Goal: Task Accomplishment & Management: Complete application form

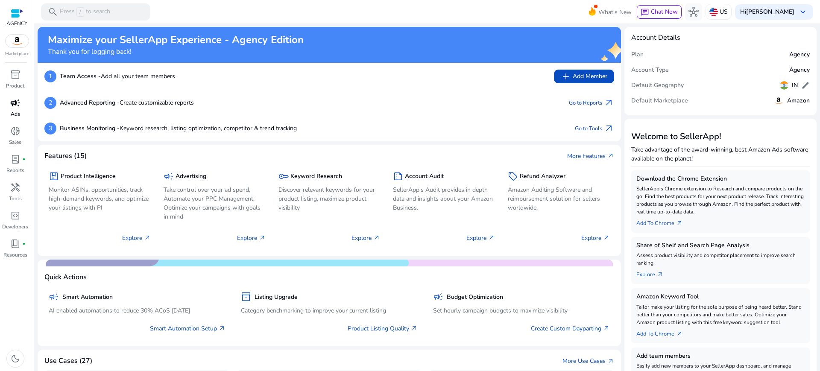
click at [14, 110] on p "Ads" at bounding box center [15, 114] width 9 height 8
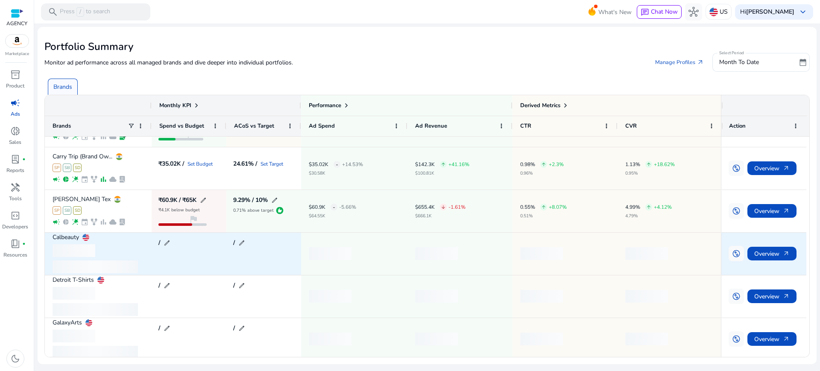
scroll to position [53, 0]
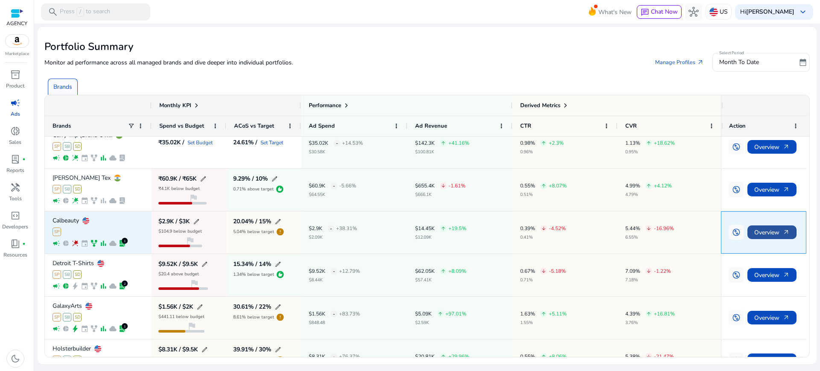
click at [766, 224] on span "Overview arrow_outward" at bounding box center [771, 233] width 35 height 18
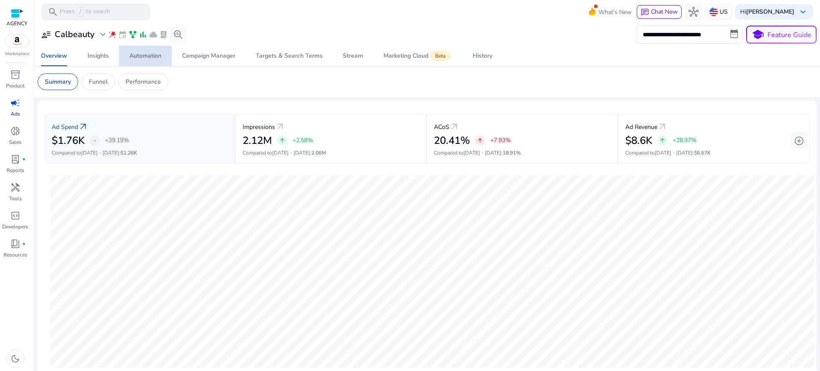
click at [156, 54] on div "Automation" at bounding box center [145, 56] width 32 height 6
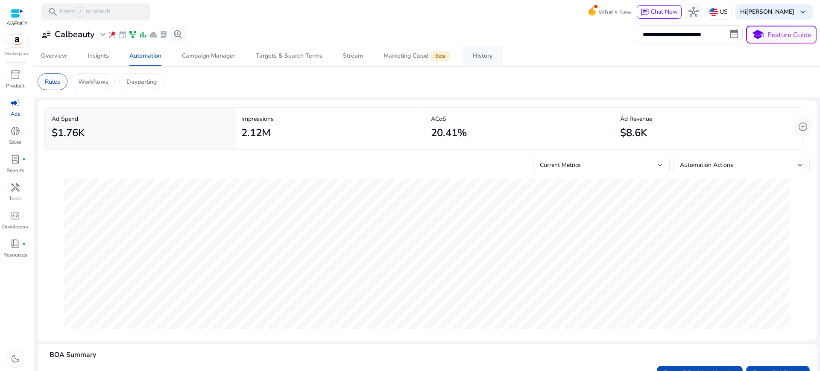
click at [479, 53] on div "History" at bounding box center [483, 56] width 20 height 6
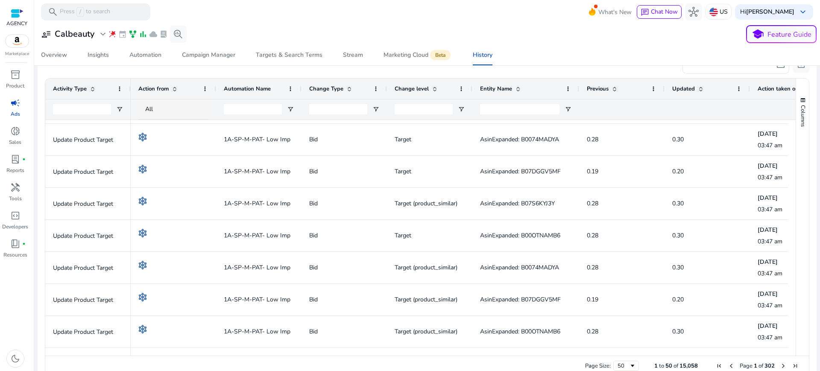
click at [780, 363] on span "Next Page" at bounding box center [783, 366] width 7 height 7
click at [781, 363] on span "Next Page" at bounding box center [783, 366] width 7 height 7
click at [781, 362] on span "Page 3 of 302" at bounding box center [757, 366] width 88 height 8
click at [780, 363] on span "Next Page" at bounding box center [783, 366] width 7 height 7
click at [781, 363] on span "Next Page" at bounding box center [783, 366] width 7 height 7
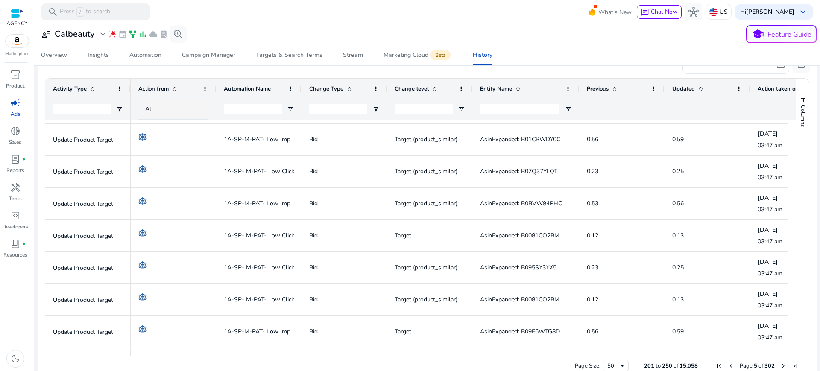
click at [781, 363] on span "Next Page" at bounding box center [783, 366] width 7 height 7
click at [614, 362] on div "50" at bounding box center [613, 366] width 12 height 8
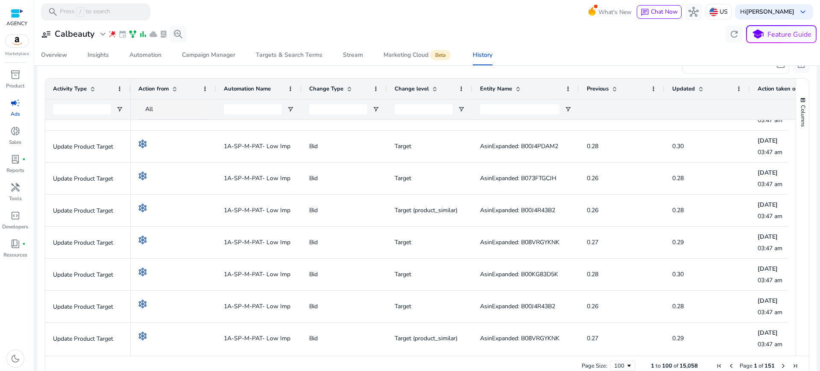
click at [780, 363] on span "Next Page" at bounding box center [783, 366] width 7 height 7
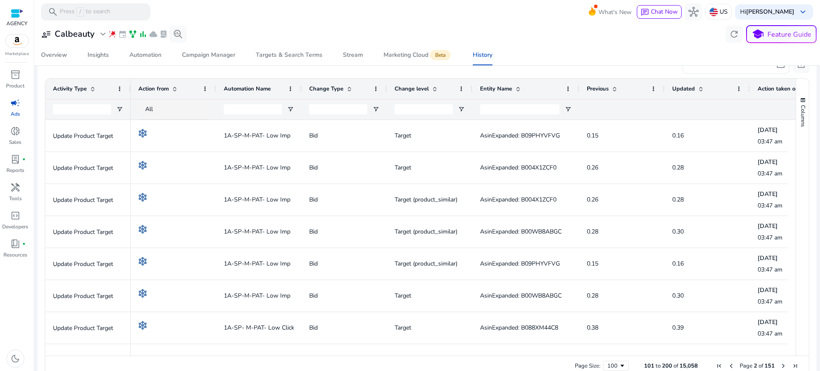
click at [780, 363] on span "Next Page" at bounding box center [783, 366] width 7 height 7
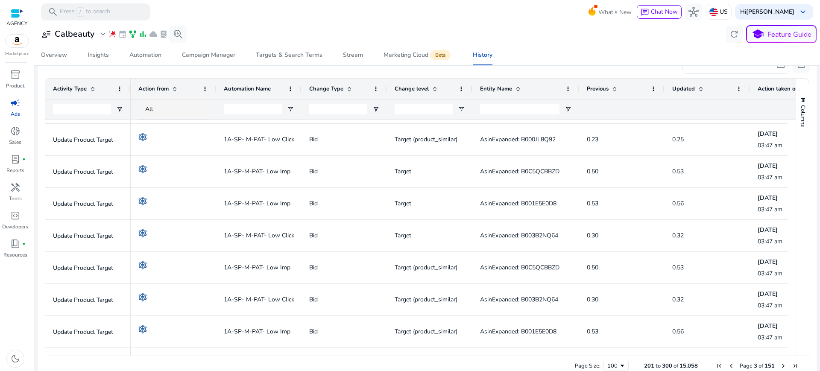
click at [780, 363] on span "Next Page" at bounding box center [783, 366] width 7 height 7
click at [781, 363] on span "Next Page" at bounding box center [783, 366] width 7 height 7
click at [783, 363] on span "Next Page" at bounding box center [783, 366] width 7 height 7
click at [780, 363] on span "Next Page" at bounding box center [783, 366] width 7 height 7
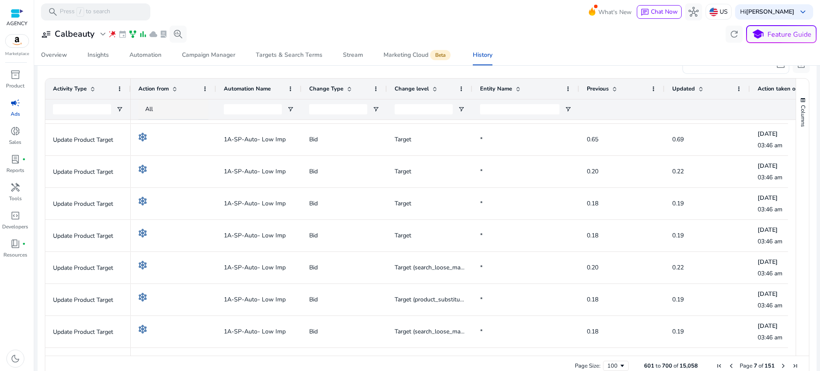
click at [780, 363] on span "Next Page" at bounding box center [783, 366] width 7 height 7
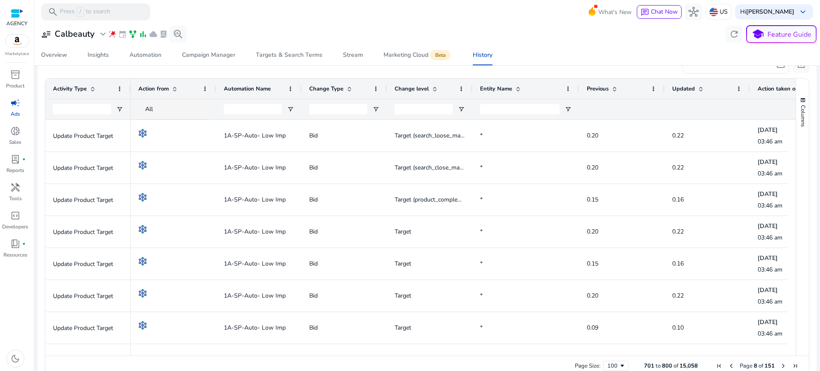
click at [780, 363] on span "Next Page" at bounding box center [783, 366] width 7 height 7
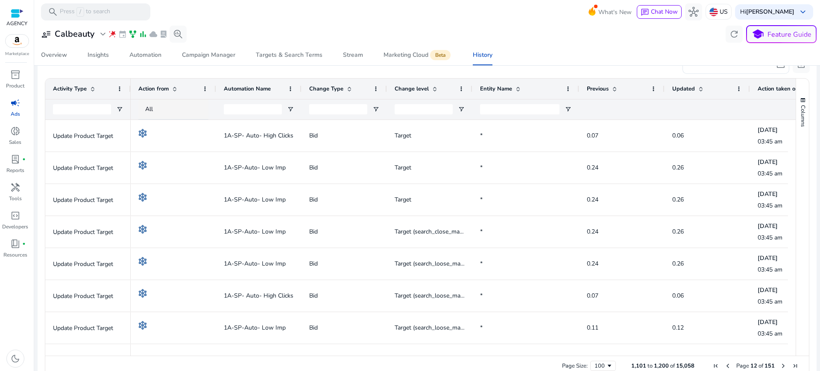
click at [780, 363] on span "Next Page" at bounding box center [783, 366] width 7 height 7
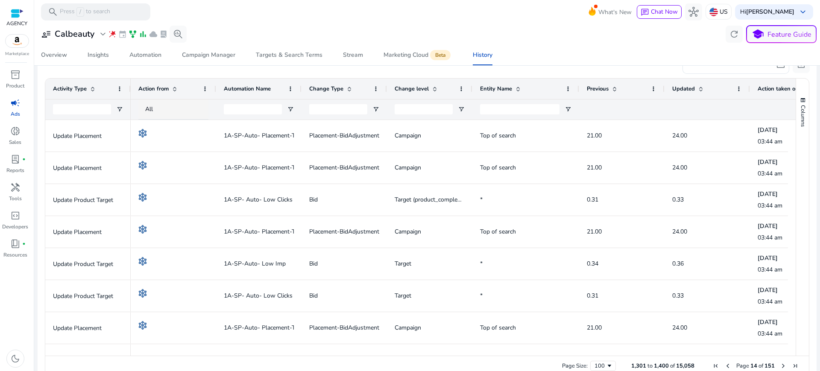
click at [780, 363] on span "Next Page" at bounding box center [783, 366] width 7 height 7
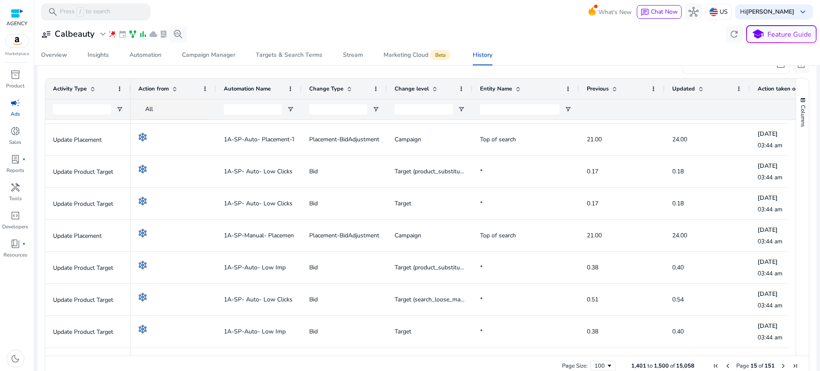
click at [776, 362] on span "Page 15 of 151" at bounding box center [755, 366] width 91 height 8
click at [782, 363] on span "Next Page" at bounding box center [783, 366] width 7 height 7
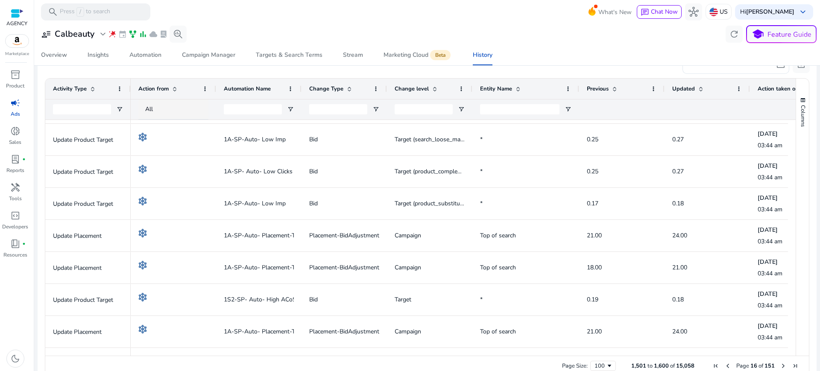
click at [780, 363] on span "Next Page" at bounding box center [783, 366] width 7 height 7
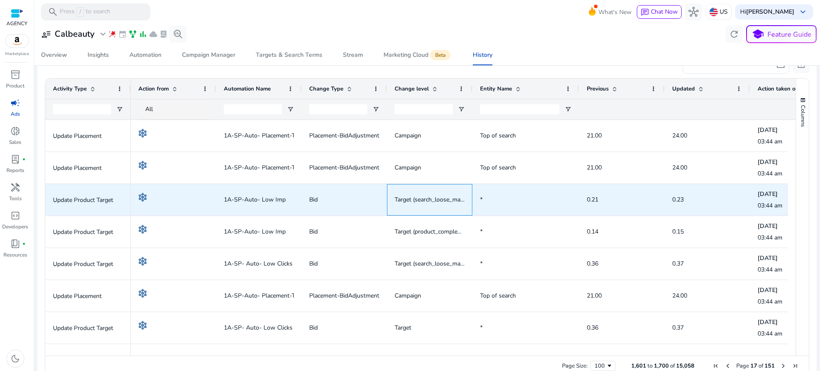
click at [413, 196] on span "Target (search_loose_match)" at bounding box center [433, 200] width 76 height 8
click at [430, 191] on span "Target (search_loose_match)" at bounding box center [430, 200] width 70 height 18
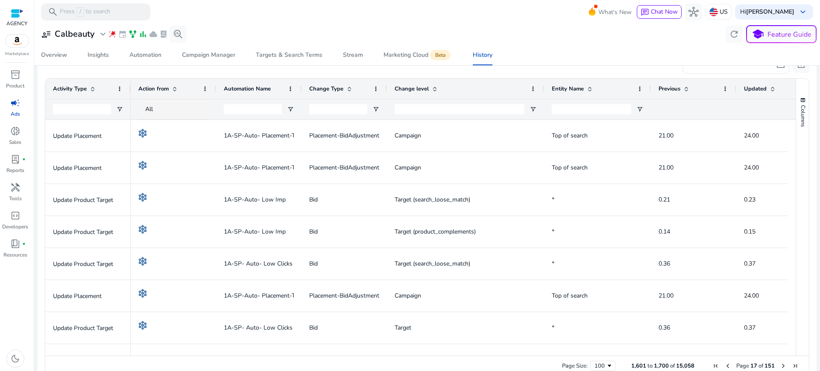
drag, startPoint x: 471, startPoint y: 69, endPoint x: 547, endPoint y: 73, distance: 75.7
click at [545, 79] on div at bounding box center [543, 89] width 3 height 20
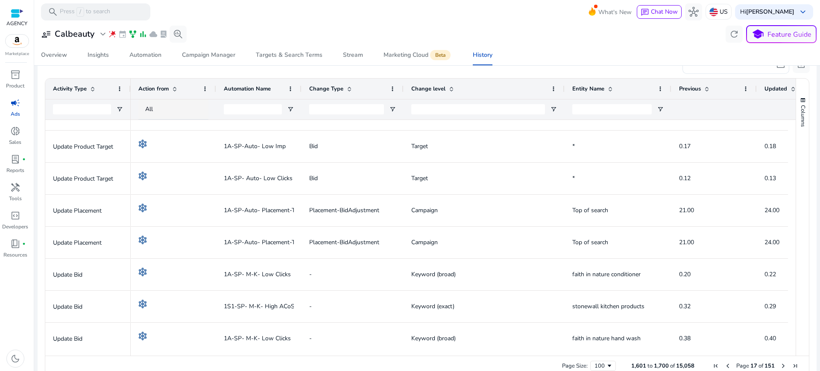
drag, startPoint x: 384, startPoint y: 71, endPoint x: 401, endPoint y: 73, distance: 16.7
click at [401, 79] on div at bounding box center [402, 89] width 3 height 20
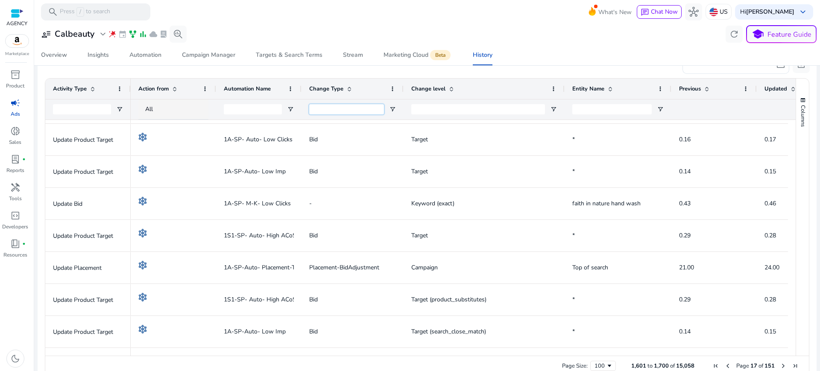
click at [351, 104] on input "Change Type Filter Input" at bounding box center [346, 109] width 75 height 10
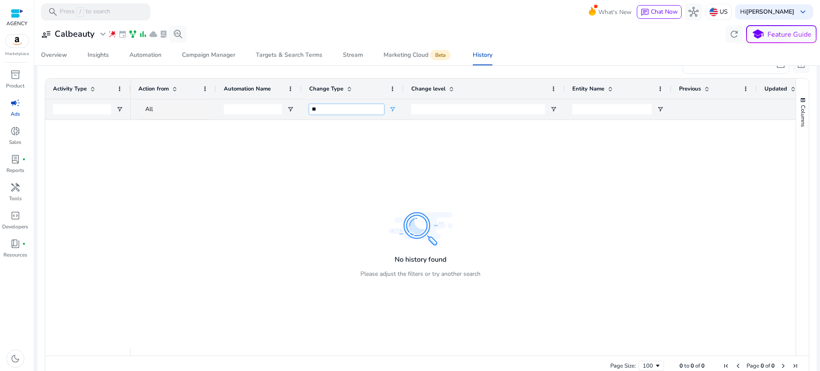
type input "*"
click at [438, 104] on input "Change level Filter Input" at bounding box center [478, 109] width 134 height 10
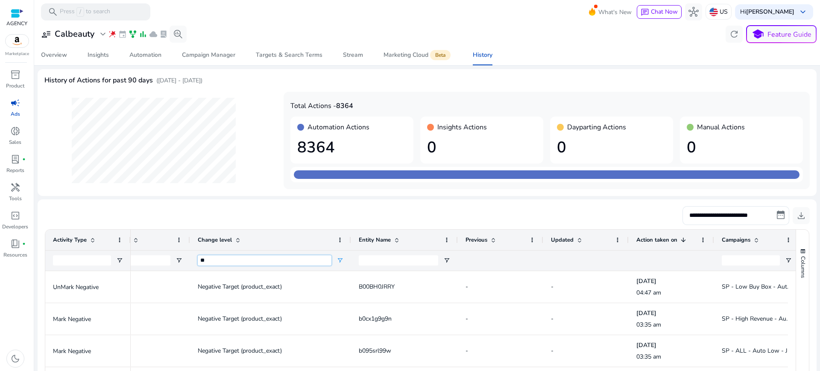
type input "*"
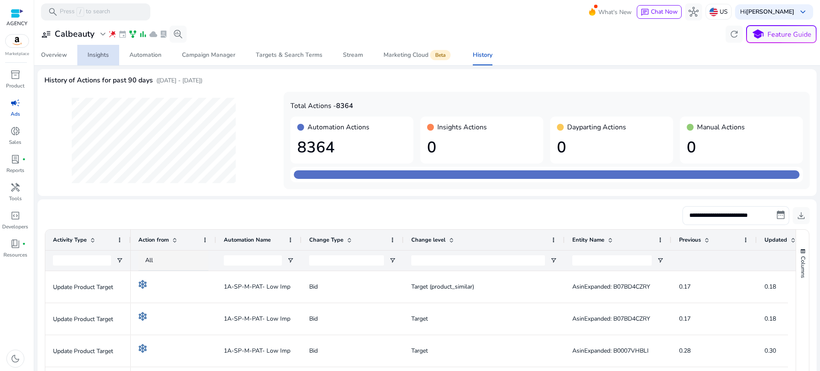
click at [107, 54] on div "Insights" at bounding box center [98, 55] width 21 height 6
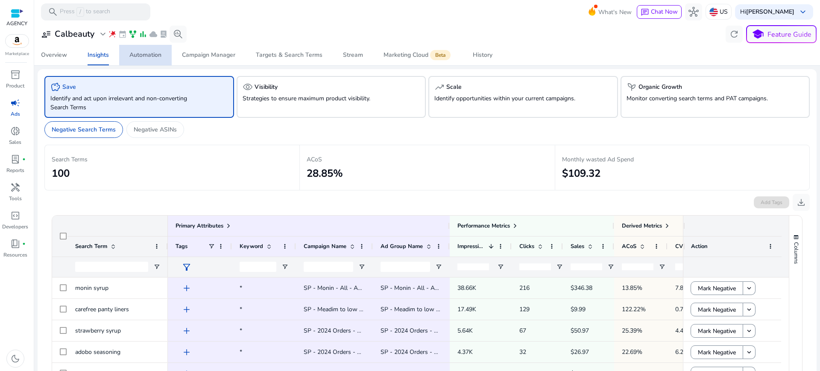
click at [157, 53] on div "Automation" at bounding box center [145, 55] width 32 height 6
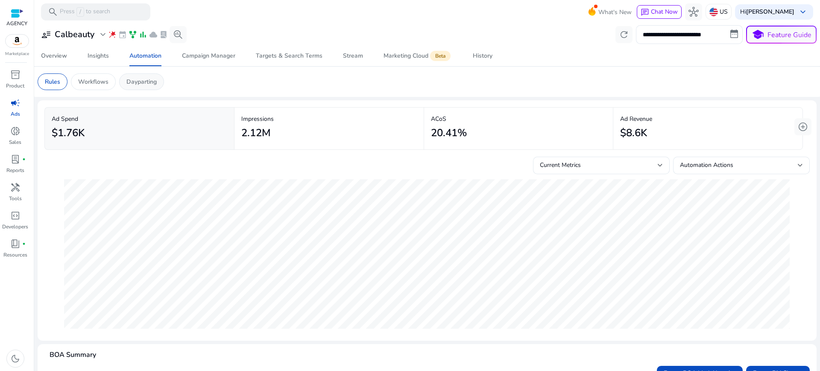
click at [126, 80] on p "Dayparting" at bounding box center [141, 81] width 30 height 9
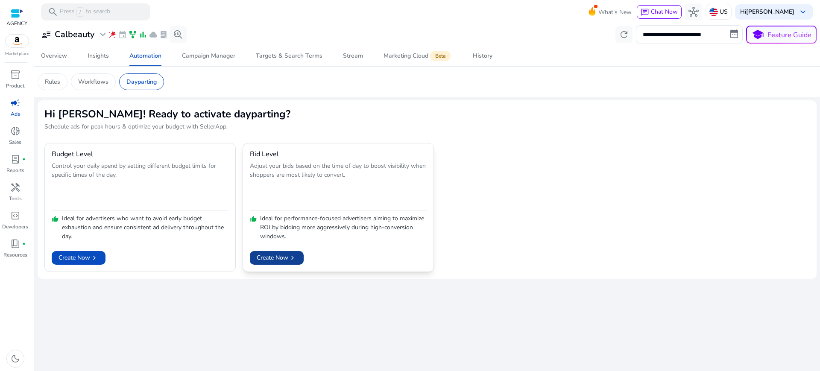
click at [257, 253] on span "Create Now chevron_right" at bounding box center [277, 257] width 40 height 9
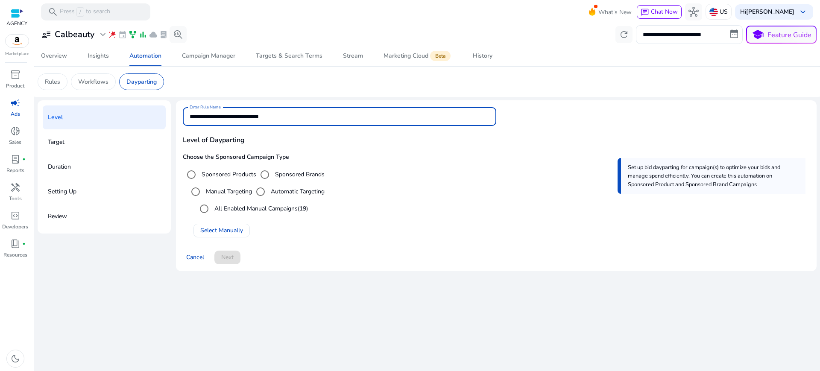
click at [252, 113] on input "**********" at bounding box center [340, 116] width 300 height 9
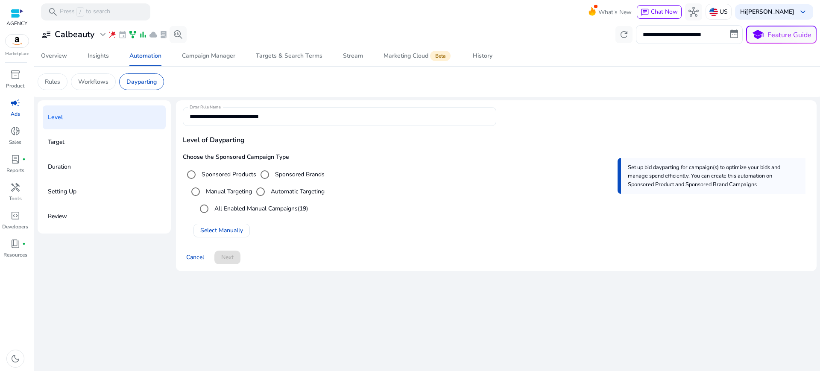
click at [301, 116] on div "**********" at bounding box center [340, 116] width 300 height 19
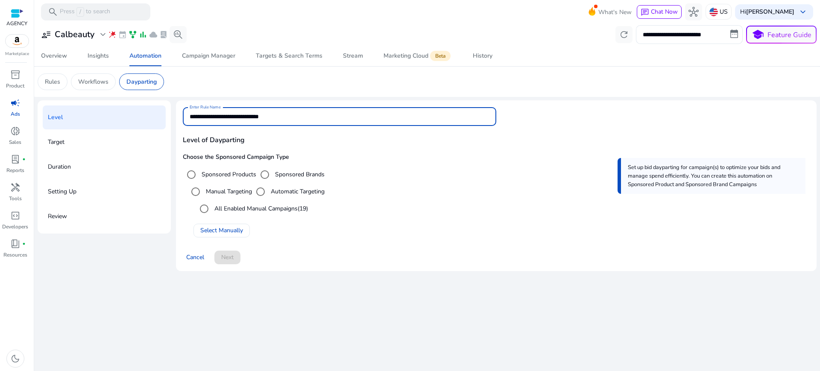
click at [301, 114] on input "**********" at bounding box center [340, 116] width 300 height 9
type input "**********"
click at [418, 183] on div "Manual Targeting Automatic Targeting All Enabled Manual Campaigns (19) Select M…" at bounding box center [496, 210] width 627 height 54
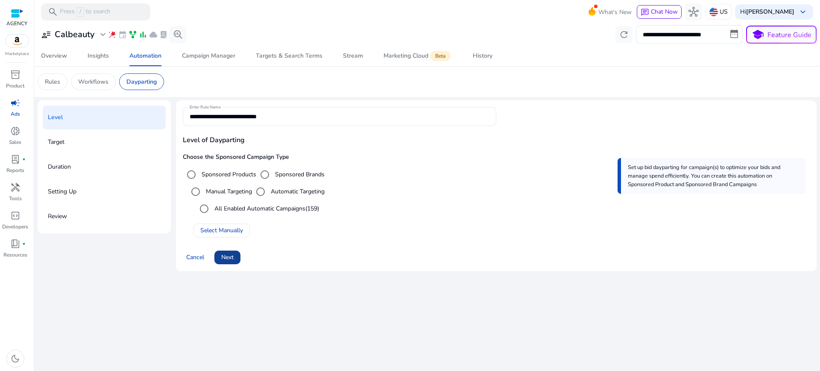
click at [222, 253] on span "Next" at bounding box center [227, 257] width 12 height 9
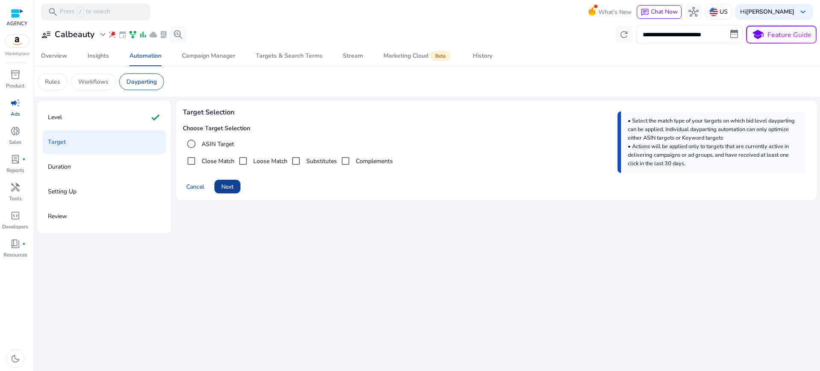
click at [221, 182] on span "Next" at bounding box center [227, 186] width 12 height 9
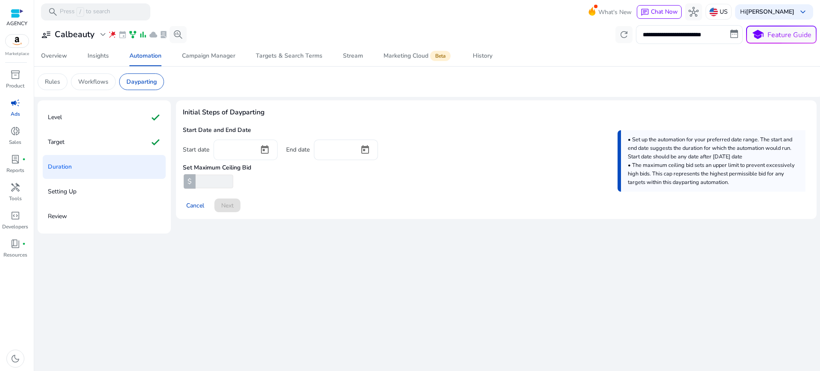
click at [232, 144] on input at bounding box center [236, 148] width 32 height 9
click at [257, 140] on span "Open calendar" at bounding box center [264, 150] width 20 height 20
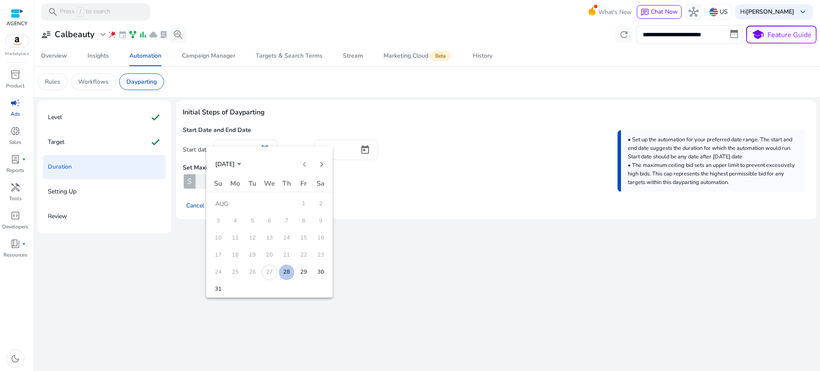
click at [289, 268] on span "28" at bounding box center [286, 272] width 15 height 15
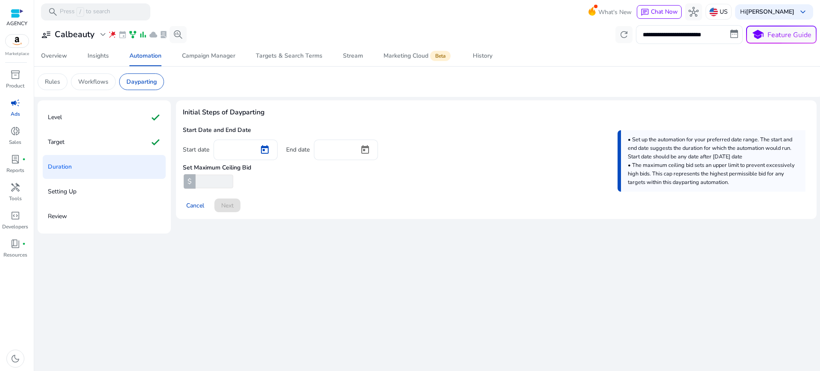
type input "*********"
click at [329, 144] on input at bounding box center [337, 148] width 32 height 9
click at [356, 140] on span "Open calendar" at bounding box center [365, 150] width 20 height 20
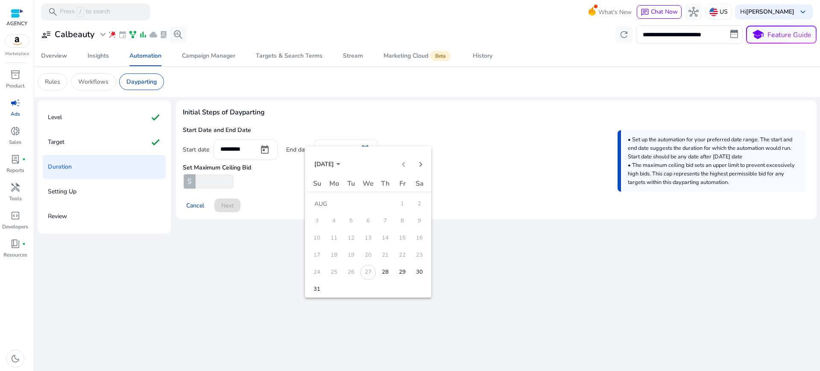
click at [319, 286] on span "31" at bounding box center [316, 289] width 15 height 15
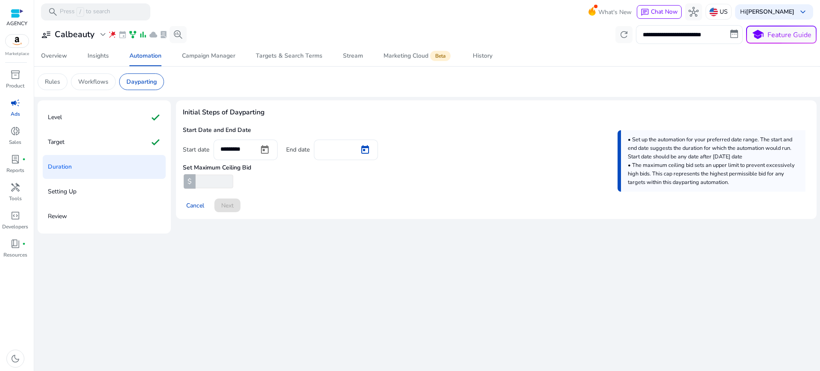
type input "*********"
click at [202, 175] on input "number" at bounding box center [213, 182] width 39 height 14
type input "***"
click at [279, 192] on div "Cancel Next" at bounding box center [496, 202] width 627 height 20
click at [228, 195] on span at bounding box center [227, 205] width 26 height 20
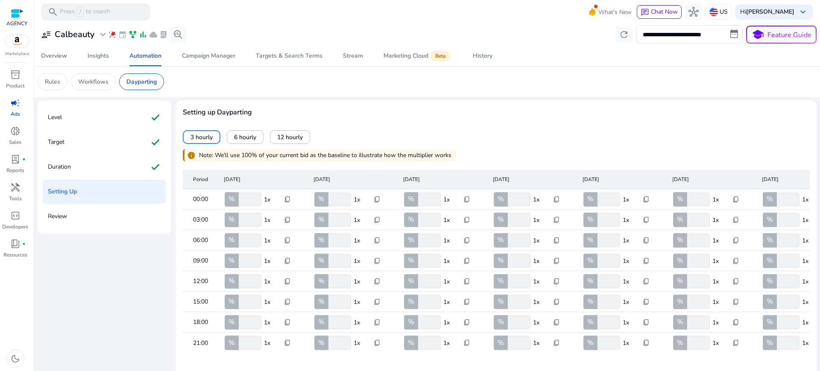
click at [463, 196] on span "content_copy" at bounding box center [466, 199] width 7 height 7
click at [465, 190] on div at bounding box center [410, 185] width 820 height 371
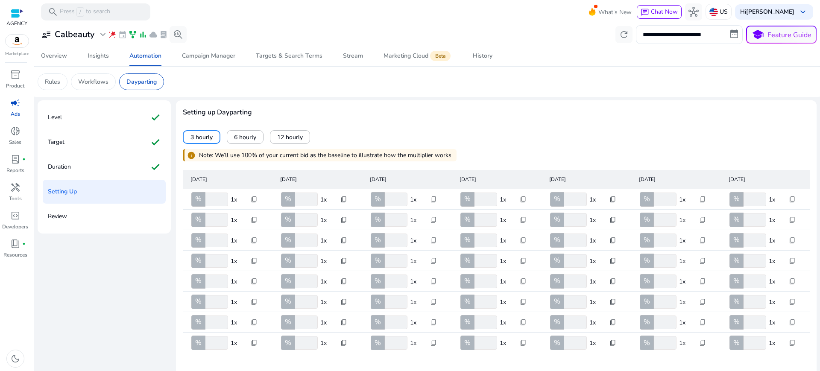
click at [660, 193] on input "***" at bounding box center [664, 200] width 24 height 14
click at [656, 193] on input "***" at bounding box center [664, 200] width 24 height 14
click at [679, 195] on p "1x" at bounding box center [686, 199] width 15 height 9
click at [655, 193] on input "***" at bounding box center [664, 200] width 24 height 14
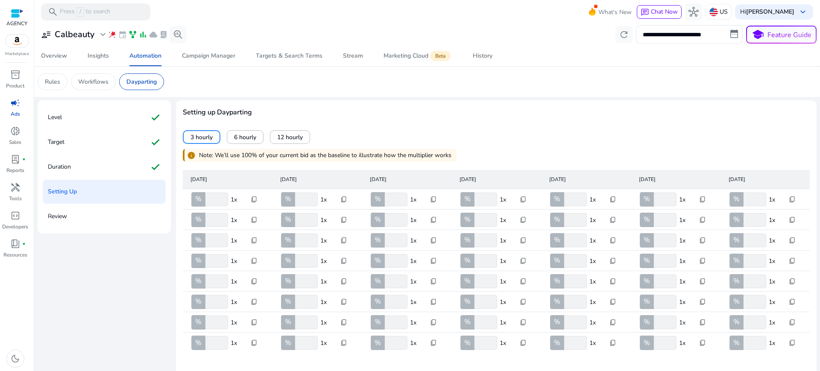
click at [655, 193] on input "***" at bounding box center [664, 200] width 24 height 14
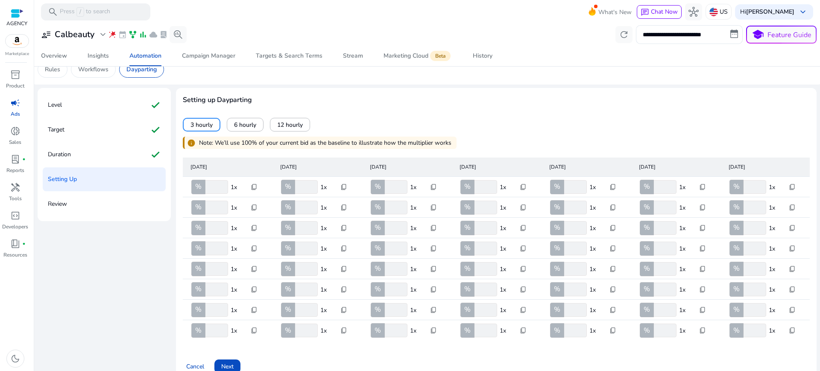
scroll to position [18, 0]
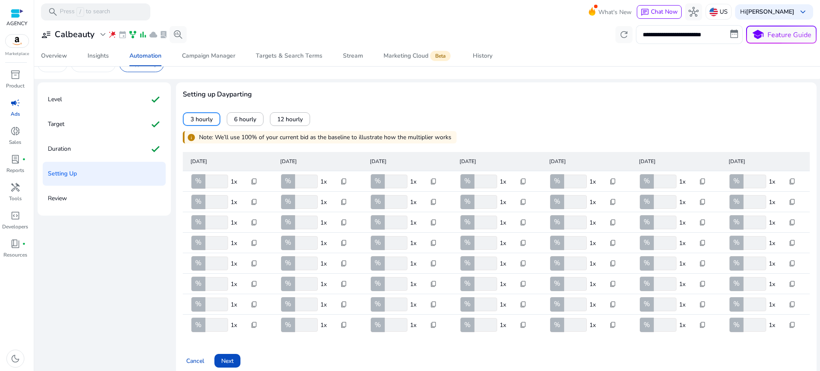
click at [666, 112] on div "3 hourly 6 hourly 12 hourly" at bounding box center [496, 119] width 627 height 14
click at [222, 357] on span "Next" at bounding box center [227, 361] width 12 height 9
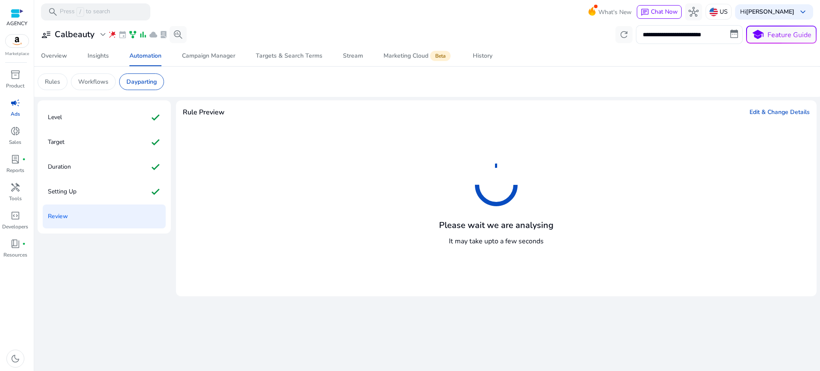
scroll to position [0, 0]
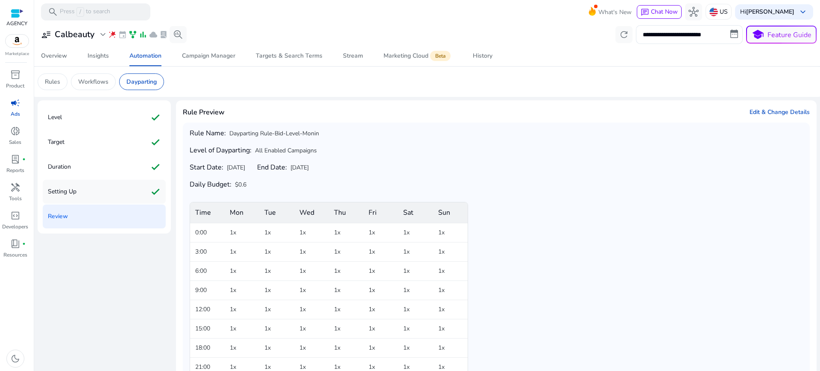
click at [63, 185] on p "Setting Up" at bounding box center [62, 192] width 29 height 14
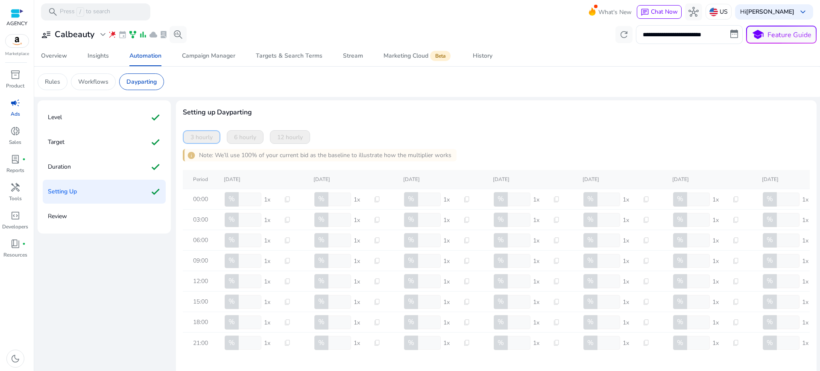
scroll to position [18, 0]
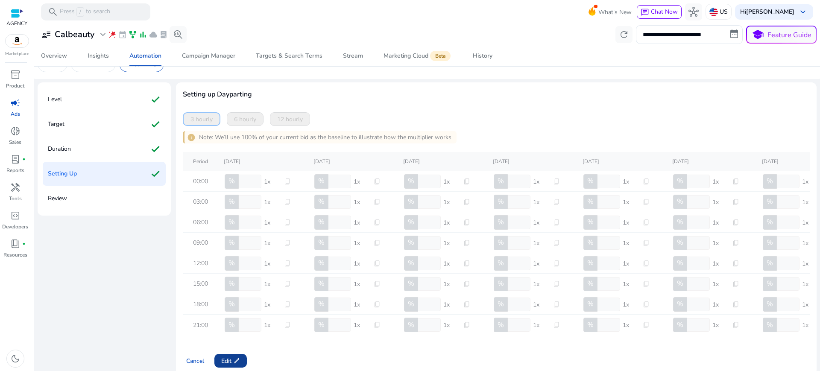
click at [223, 357] on span "Edit edit" at bounding box center [230, 361] width 19 height 9
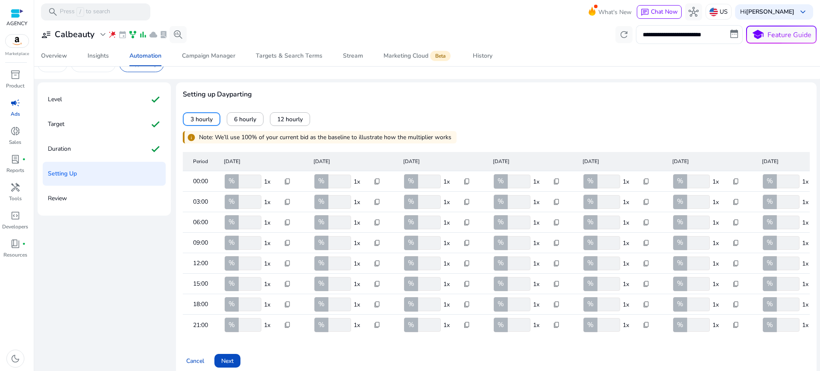
click at [238, 175] on input "***" at bounding box center [249, 182] width 24 height 14
type input "*"
click at [237, 195] on input "***" at bounding box center [249, 202] width 24 height 14
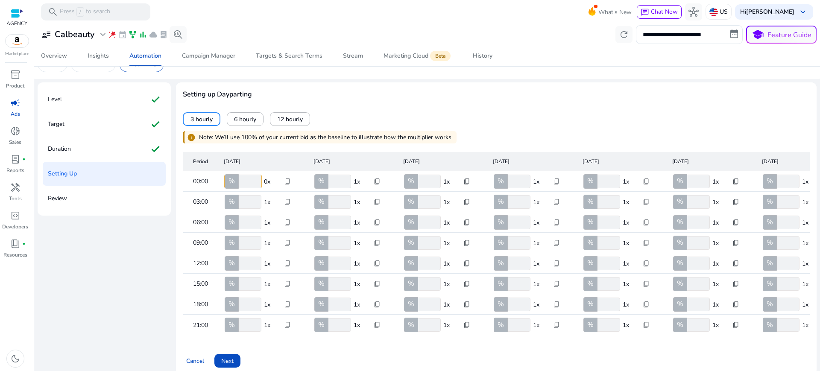
click at [237, 195] on input "***" at bounding box center [249, 202] width 24 height 14
type input "*"
click at [237, 216] on input "***" at bounding box center [249, 223] width 24 height 14
type input "*"
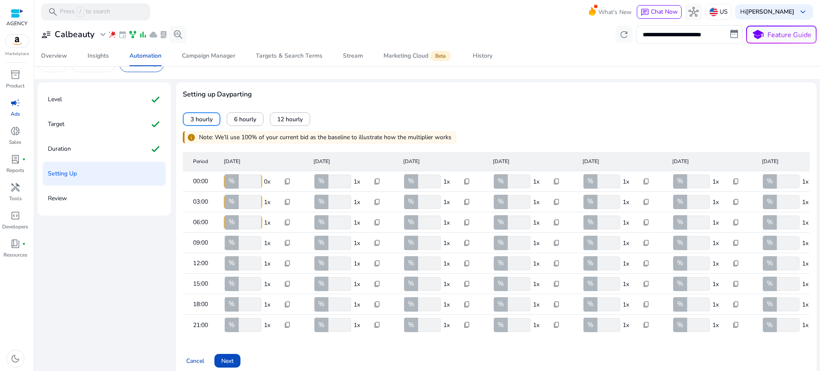
click at [237, 175] on input "*" at bounding box center [249, 182] width 24 height 14
click at [231, 195] on div "%" at bounding box center [232, 202] width 14 height 15
click at [237, 195] on input "*" at bounding box center [249, 202] width 24 height 14
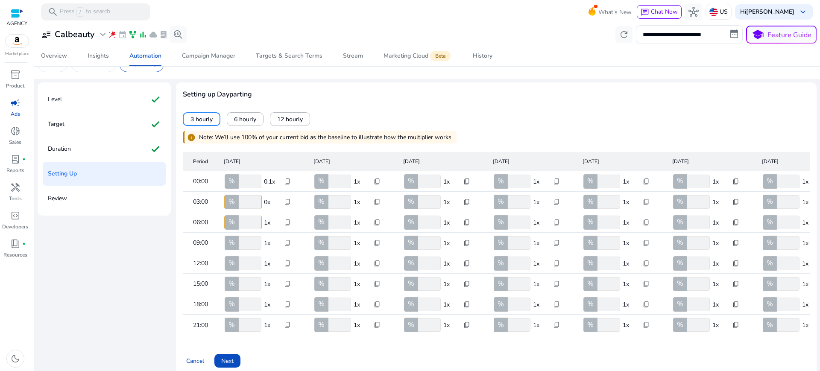
click at [288, 152] on mat-header-cell "Monday" at bounding box center [262, 161] width 90 height 19
click at [237, 175] on input "**" at bounding box center [249, 182] width 24 height 14
click at [237, 236] on input "***" at bounding box center [249, 243] width 24 height 14
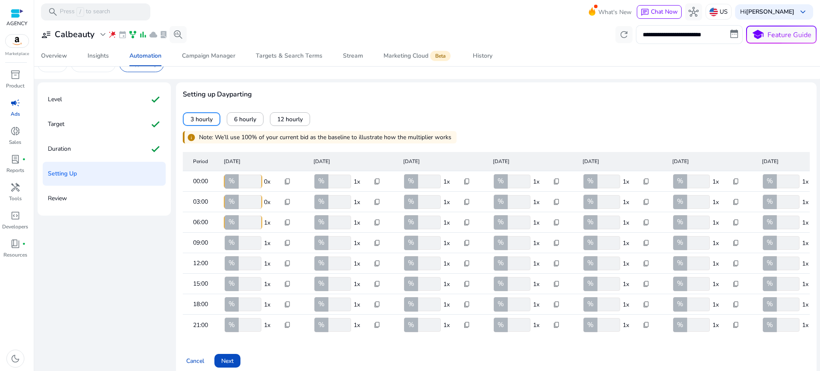
drag, startPoint x: 238, startPoint y: 175, endPoint x: 229, endPoint y: 175, distance: 8.6
click at [229, 175] on div "% *" at bounding box center [243, 182] width 38 height 14
type input "*"
drag, startPoint x: 241, startPoint y: 190, endPoint x: 234, endPoint y: 191, distance: 7.0
click at [237, 195] on input "*" at bounding box center [249, 202] width 24 height 14
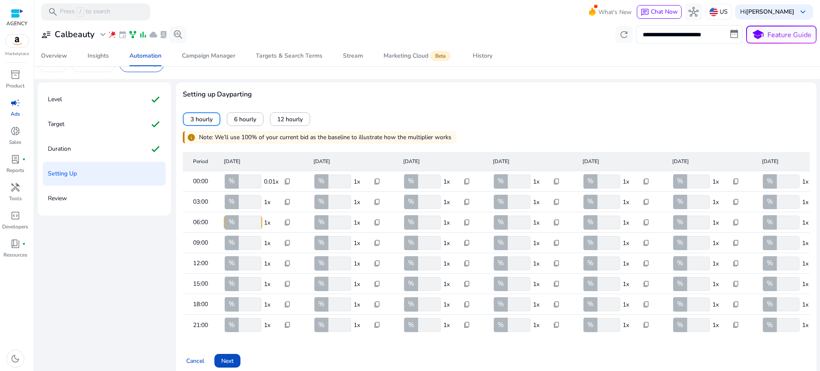
type input "*"
drag, startPoint x: 241, startPoint y: 213, endPoint x: 235, endPoint y: 211, distance: 6.5
click at [237, 216] on input "*" at bounding box center [249, 223] width 24 height 14
type input "**"
click at [240, 239] on input "***" at bounding box center [249, 243] width 24 height 14
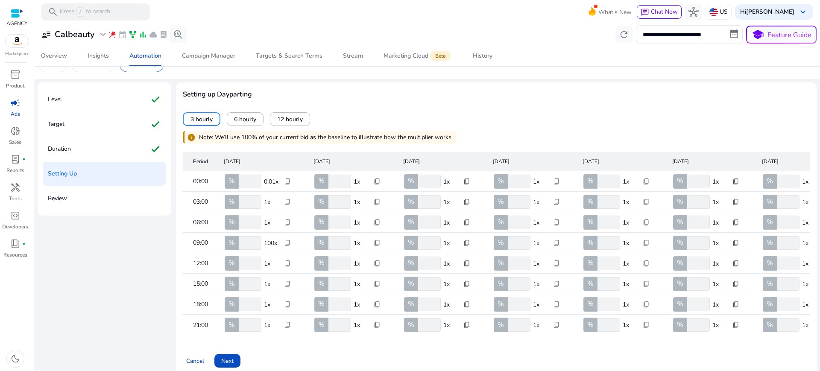
click at [240, 239] on input "***" at bounding box center [249, 243] width 24 height 14
type input "*"
click at [238, 257] on input "***" at bounding box center [249, 264] width 24 height 14
type input "*"
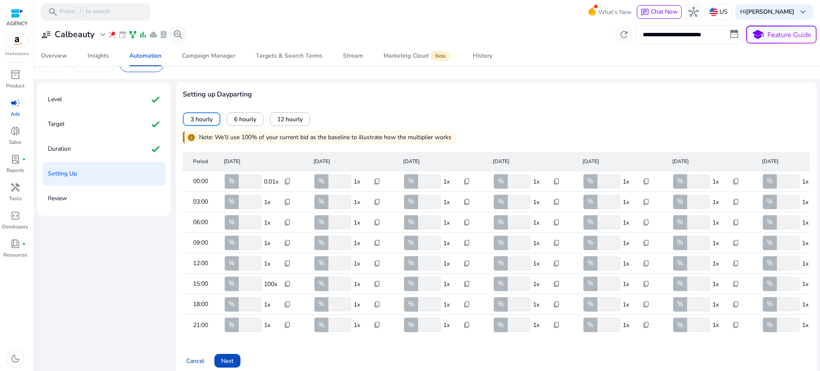
click at [239, 277] on input "***" at bounding box center [249, 284] width 24 height 14
type input "*"
click at [241, 298] on input "***" at bounding box center [249, 305] width 24 height 14
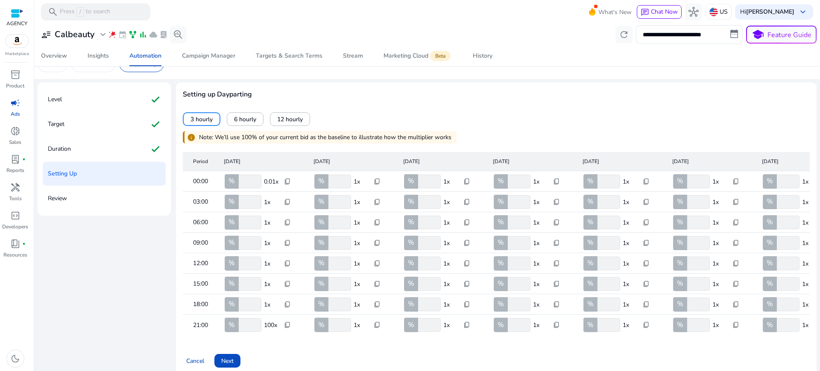
type input "*"
click at [238, 318] on input "***" at bounding box center [249, 325] width 24 height 14
type input "*"
click at [376, 131] on div "info Note: We’ll use 100% of your current bid as the baseline to illustrate how…" at bounding box center [320, 137] width 274 height 12
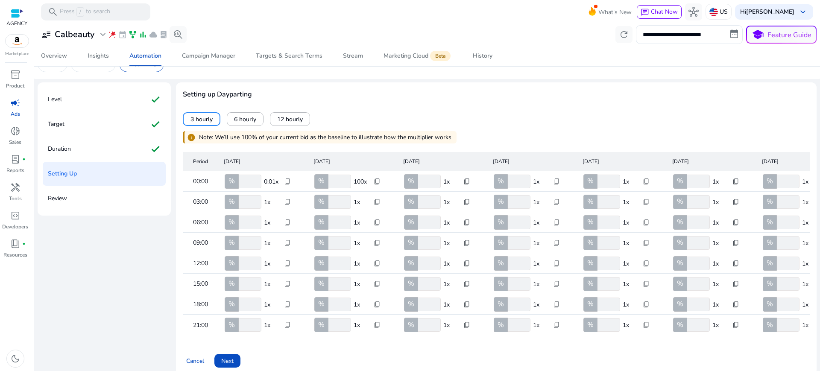
click at [241, 175] on input "*" at bounding box center [249, 182] width 24 height 14
click at [239, 216] on input "**" at bounding box center [249, 223] width 24 height 14
type input "*"
click at [342, 112] on div "3 hourly 6 hourly 12 hourly" at bounding box center [496, 119] width 627 height 14
click at [284, 178] on span "content_copy" at bounding box center [287, 181] width 7 height 7
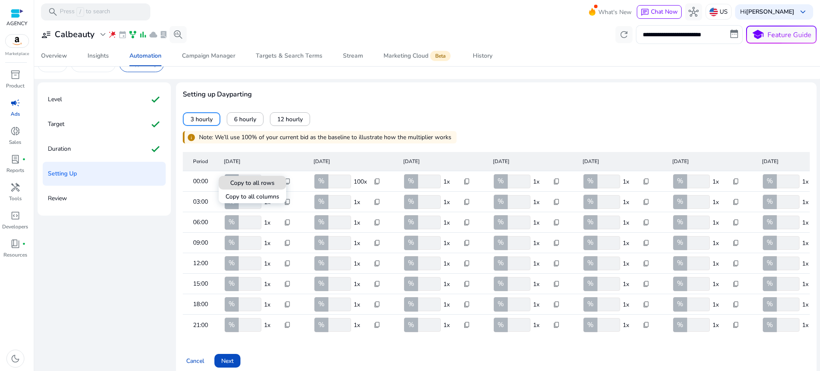
click at [274, 181] on span "Copy to all rows" at bounding box center [252, 182] width 44 height 9
type input "*"
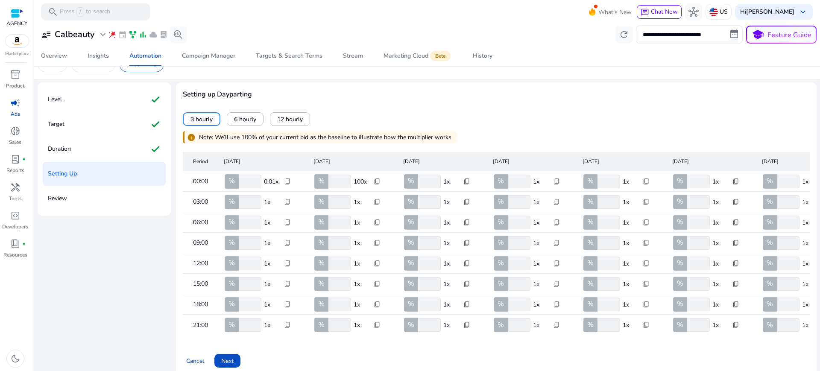
type input "*"
click at [284, 178] on span "content_copy" at bounding box center [287, 181] width 7 height 7
click at [268, 197] on span "Copy to all columns" at bounding box center [252, 196] width 54 height 9
click at [284, 178] on span "content_copy" at bounding box center [287, 181] width 7 height 7
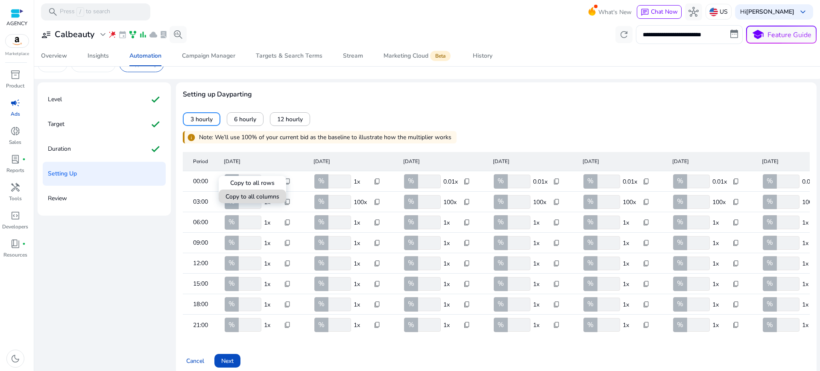
click at [264, 199] on span "Copy to all columns" at bounding box center [252, 196] width 54 height 9
click at [284, 199] on span "content_copy" at bounding box center [287, 202] width 7 height 7
click at [271, 204] on span "Copy to all rows" at bounding box center [252, 203] width 44 height 9
type input "*"
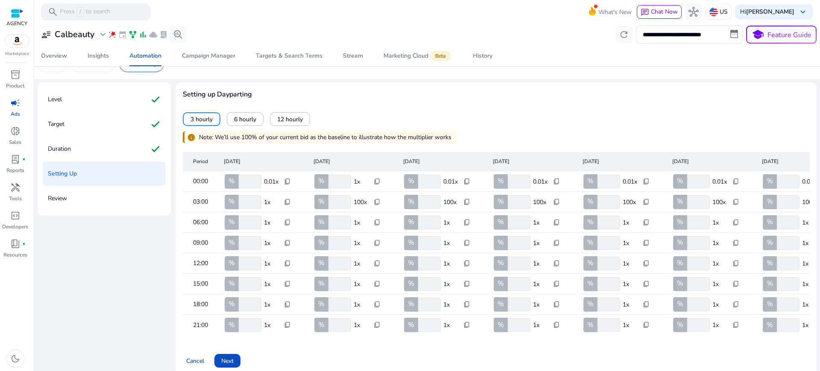
type input "*"
click at [284, 219] on span "content_copy" at bounding box center [287, 222] width 7 height 7
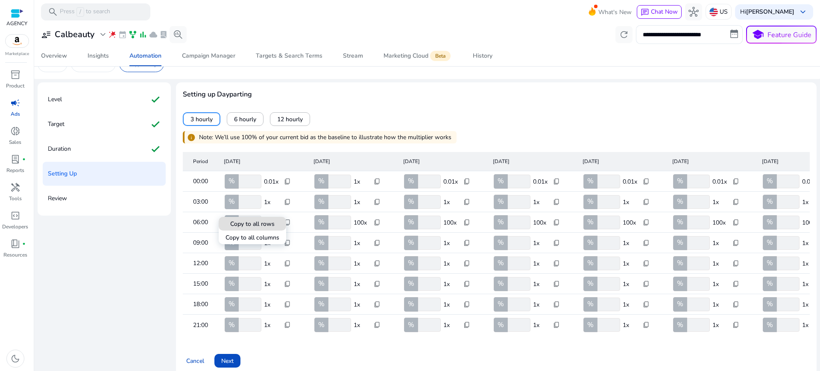
click at [271, 223] on span "Copy to all rows" at bounding box center [252, 223] width 44 height 9
type input "*"
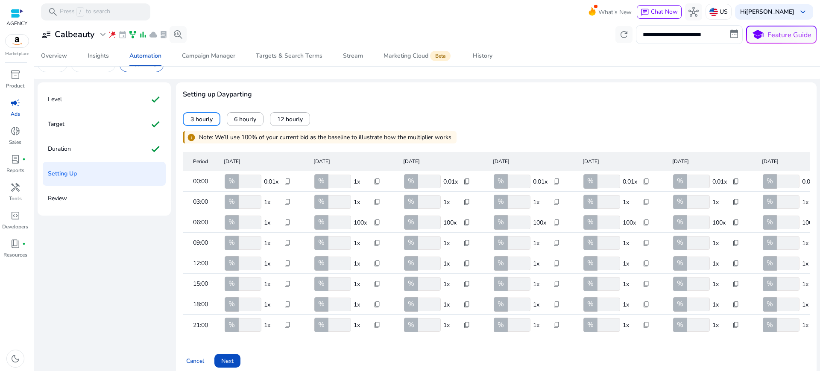
type input "*"
click at [374, 219] on span "content_copy" at bounding box center [377, 222] width 7 height 7
click at [348, 238] on span "Copy to all columns" at bounding box center [342, 237] width 54 height 9
type input "*"
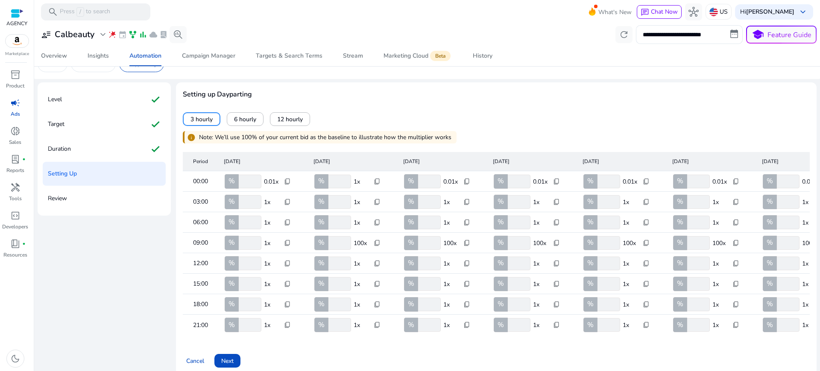
type input "*"
click at [463, 219] on span "content_copy" at bounding box center [466, 222] width 7 height 7
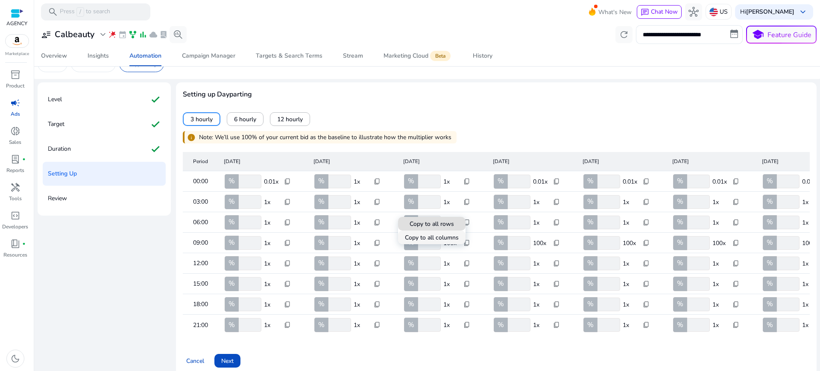
click at [447, 239] on span "Copy to all columns" at bounding box center [432, 237] width 54 height 9
type input "*"
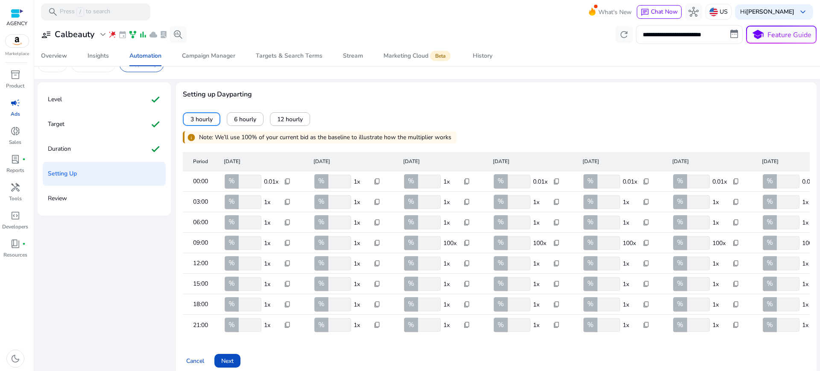
type input "*"
click at [553, 219] on span "content_copy" at bounding box center [556, 222] width 7 height 7
click at [537, 236] on span "Copy to all columns" at bounding box center [521, 237] width 54 height 9
type input "*"
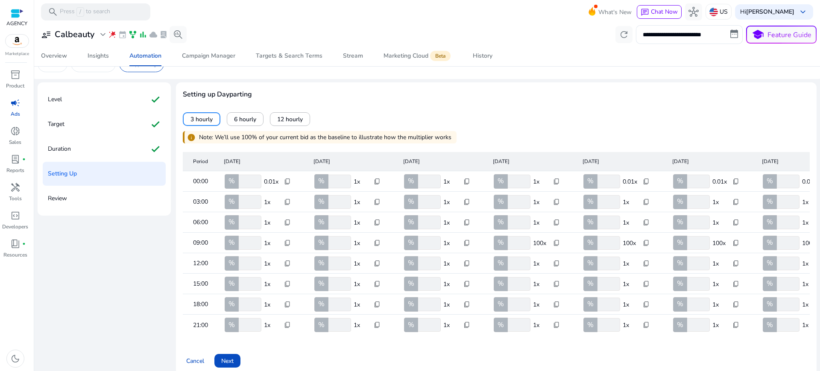
type input "*"
click at [643, 219] on span "content_copy" at bounding box center [646, 222] width 7 height 7
click at [624, 237] on span "Copy to all columns" at bounding box center [611, 237] width 54 height 9
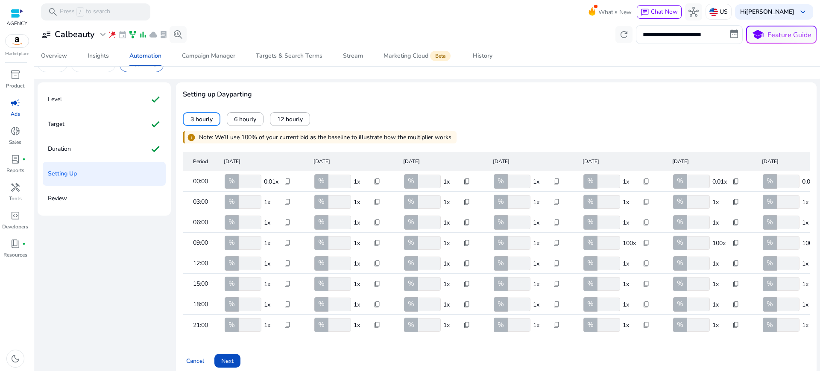
type input "*"
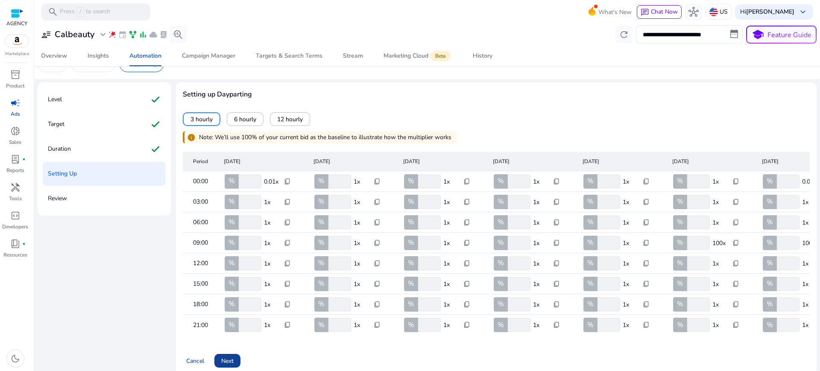
click at [230, 351] on span at bounding box center [227, 361] width 26 height 20
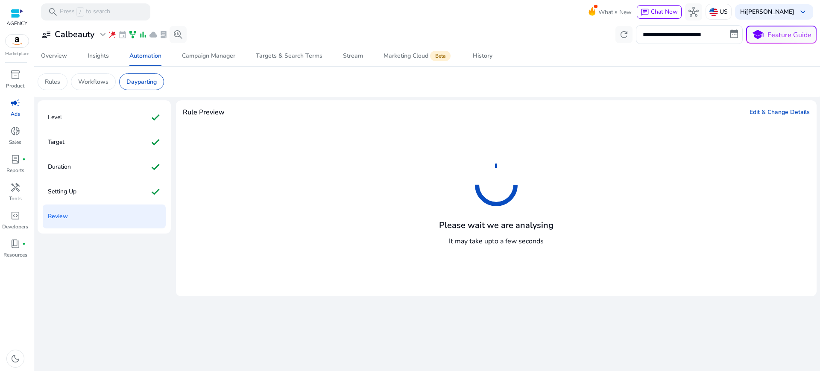
scroll to position [0, 0]
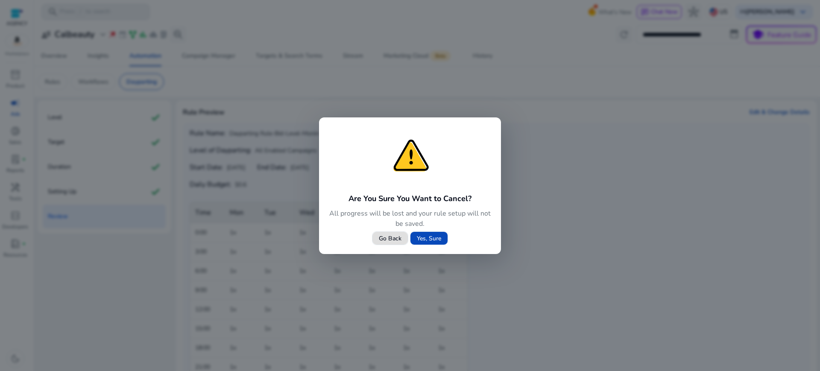
click at [434, 239] on span "Yes, Sure" at bounding box center [429, 238] width 24 height 9
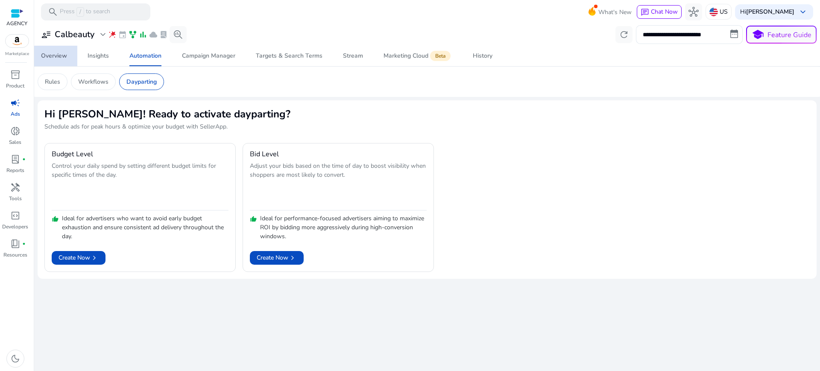
click at [52, 53] on div "Overview" at bounding box center [54, 56] width 26 height 6
